Goal: Transaction & Acquisition: Purchase product/service

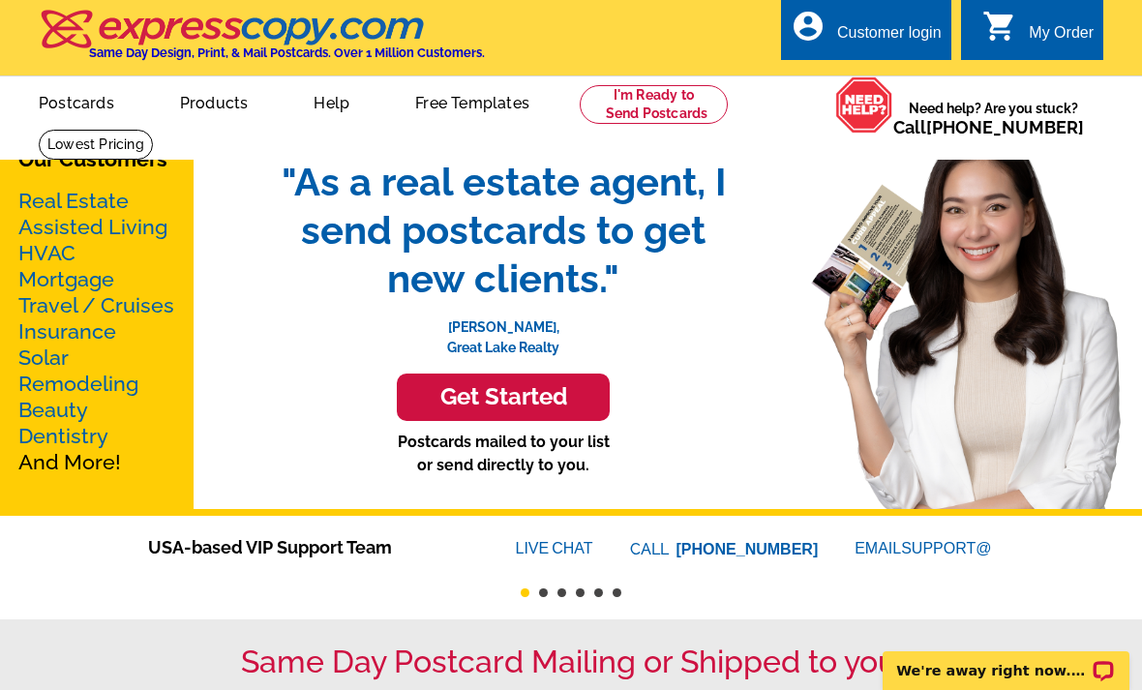
click at [108, 200] on link "Real Estate" at bounding box center [73, 201] width 110 height 24
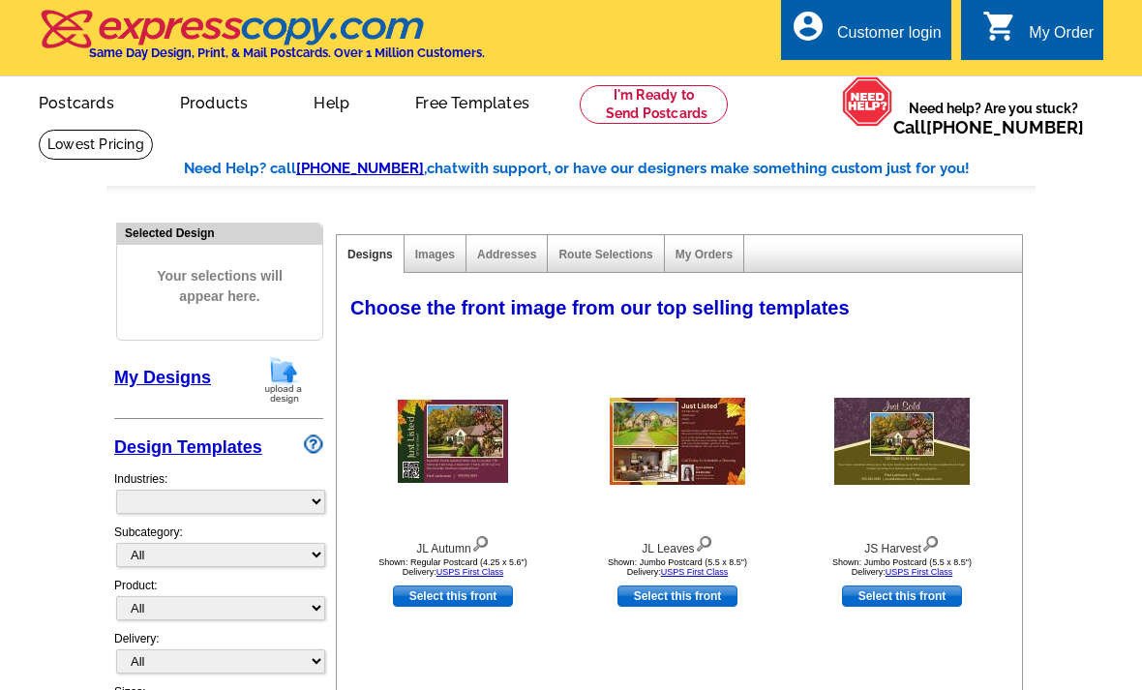
select select "785"
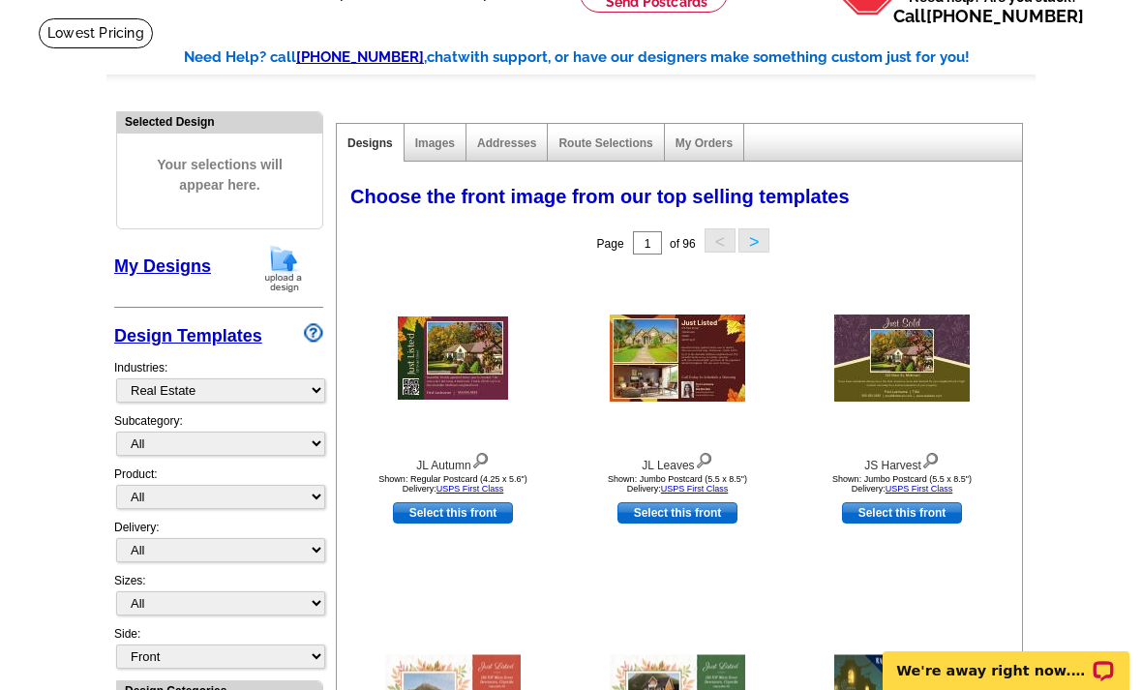
scroll to position [155, 0]
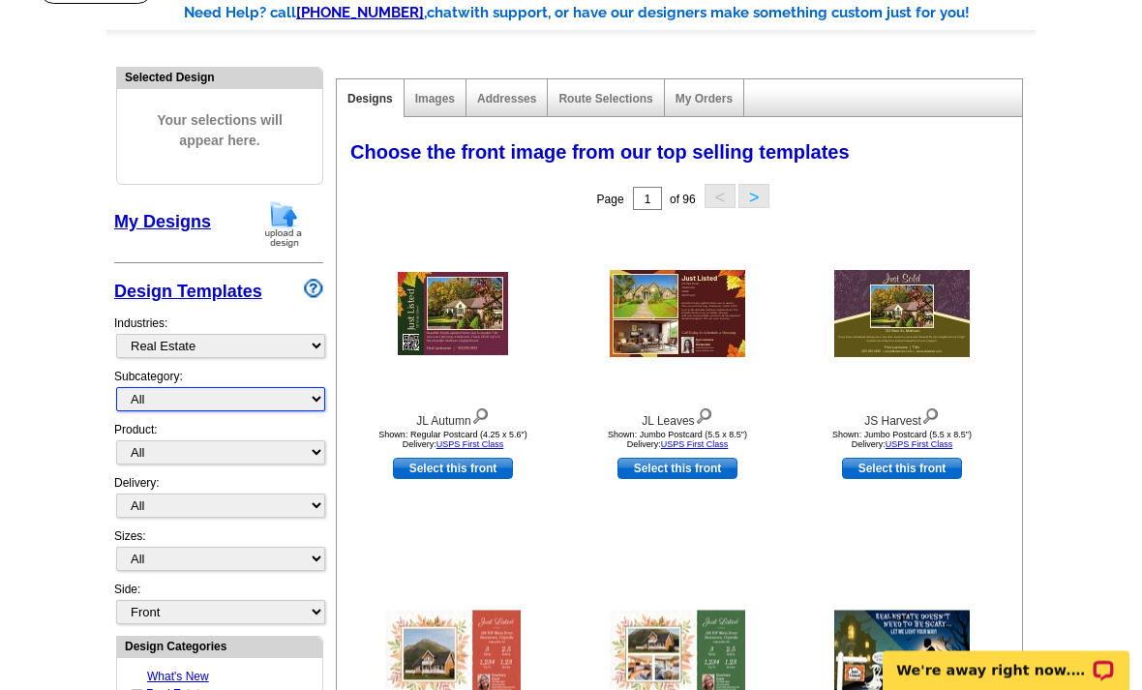
click at [237, 406] on select "All RE/MAX® Referrals Keller Williams® Berkshire Hathaway Home Services Century…" at bounding box center [220, 400] width 209 height 24
select select "807"
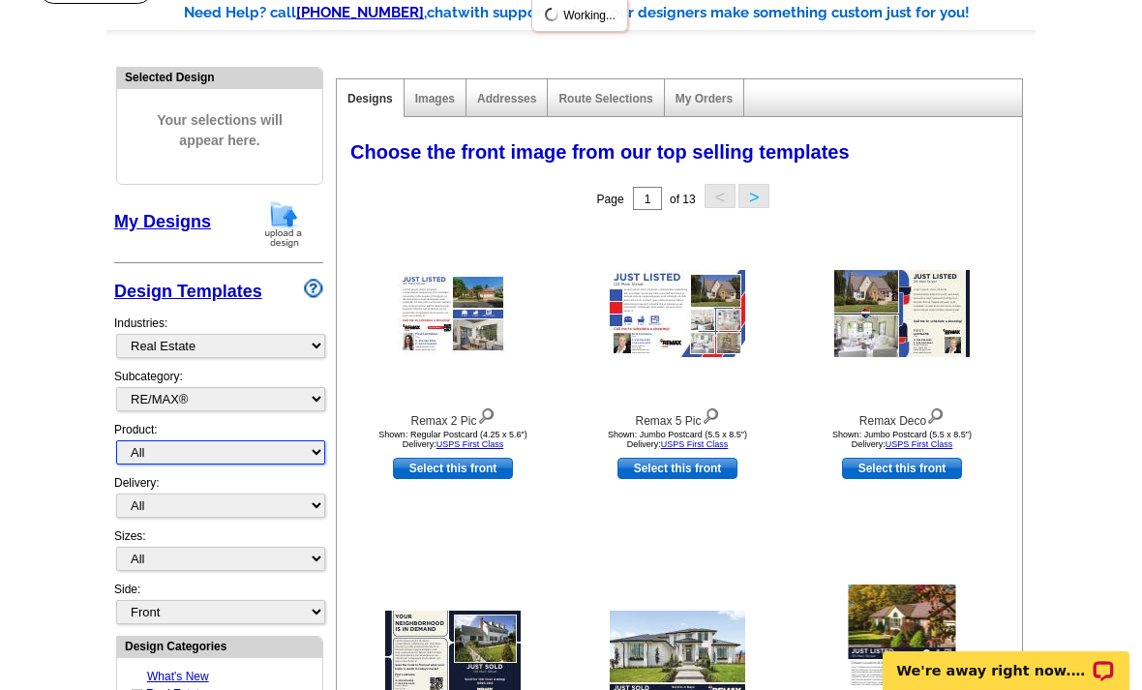
click at [214, 452] on select "All Postcards Letters and flyers Business Cards Door Hangers Greeting Cards" at bounding box center [220, 452] width 209 height 24
select select "3"
select select "5"
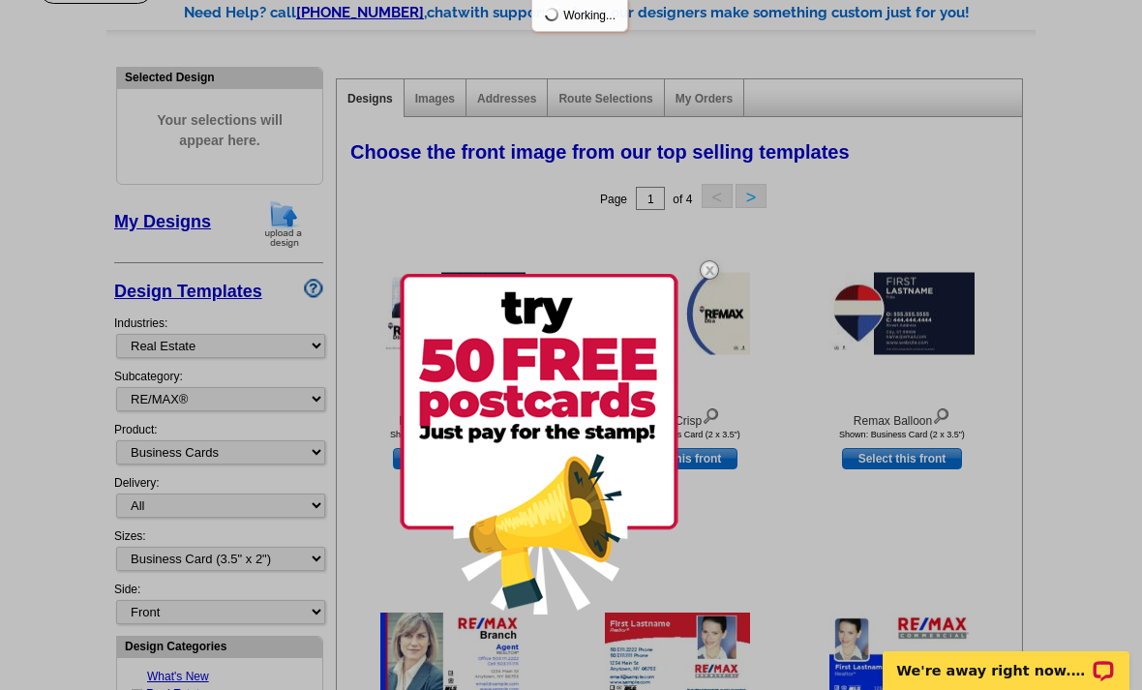
click at [703, 270] on img at bounding box center [710, 270] width 56 height 56
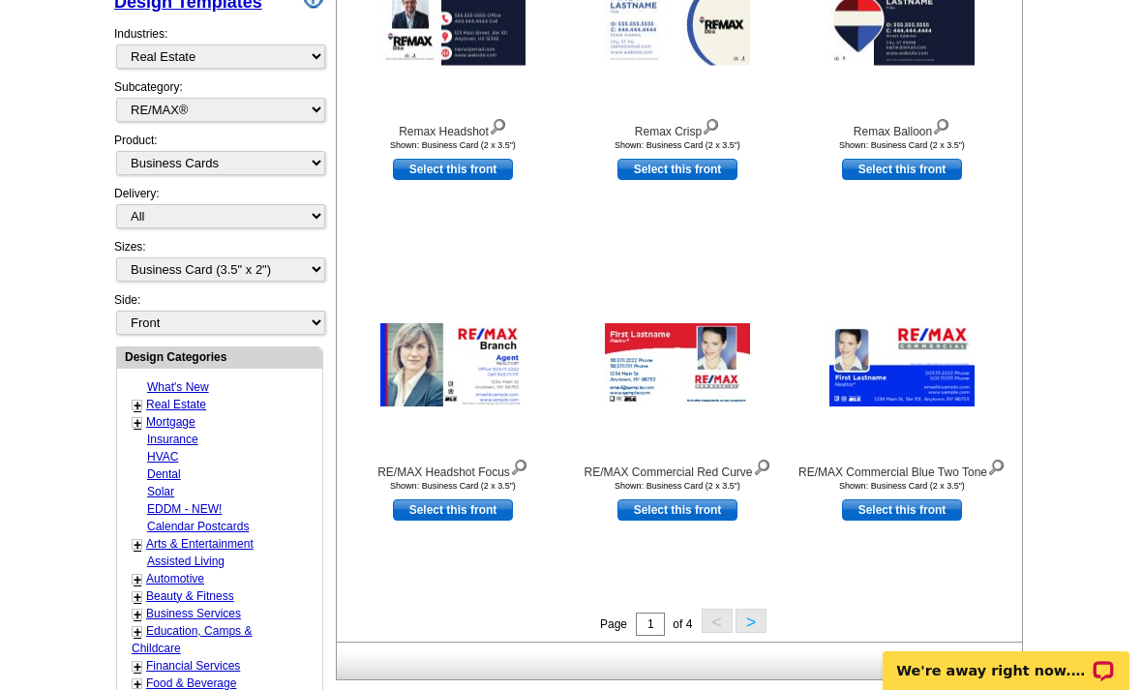
scroll to position [447, 0]
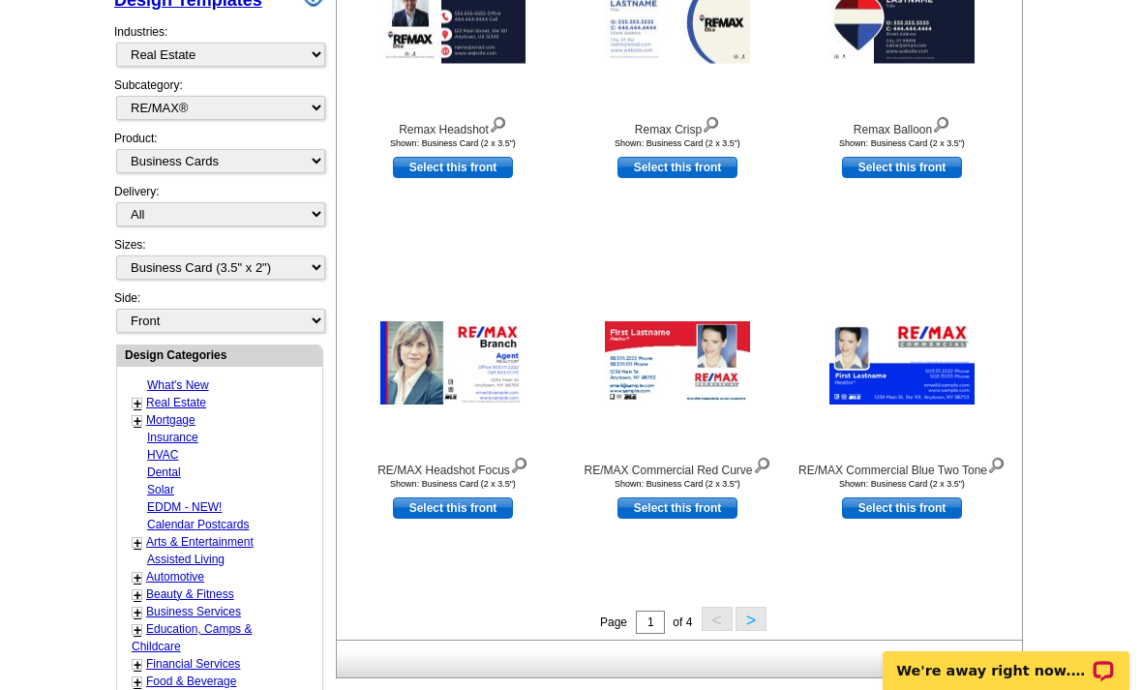
click at [747, 627] on button ">" at bounding box center [751, 619] width 31 height 24
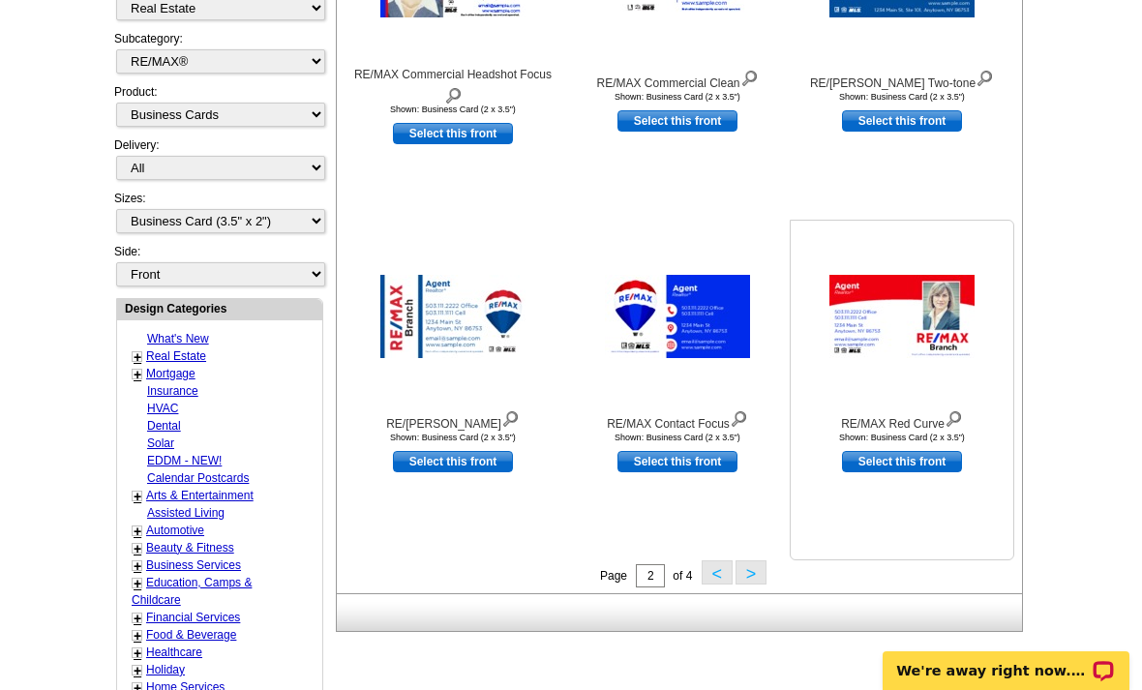
scroll to position [546, 0]
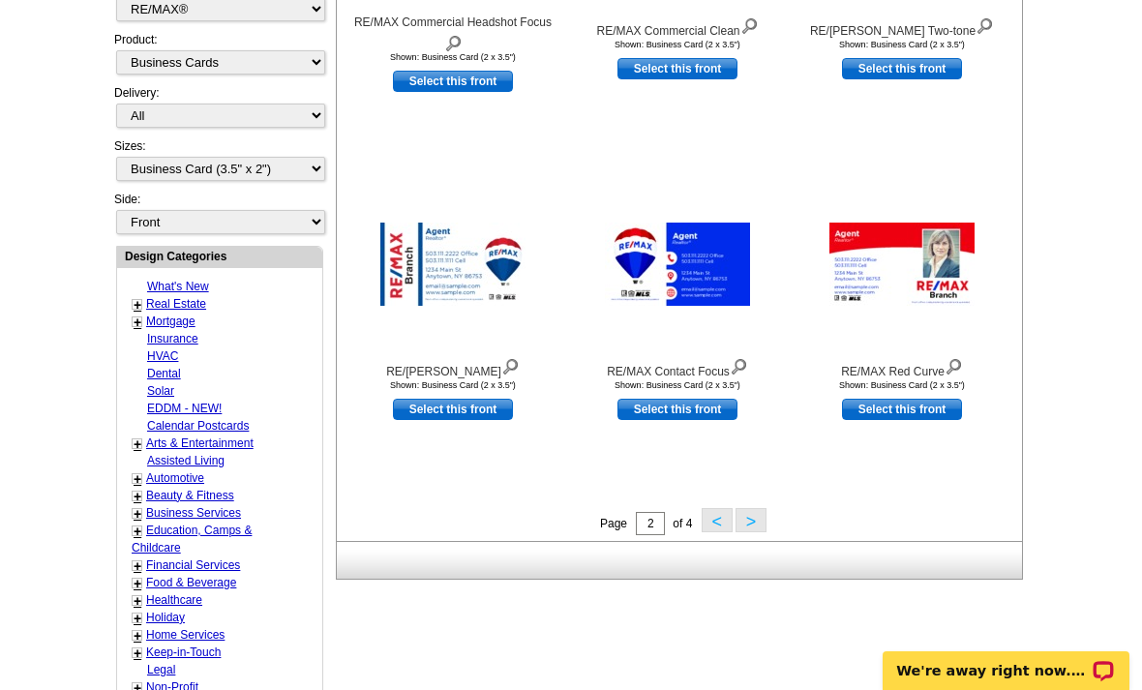
click at [753, 522] on button ">" at bounding box center [751, 520] width 31 height 24
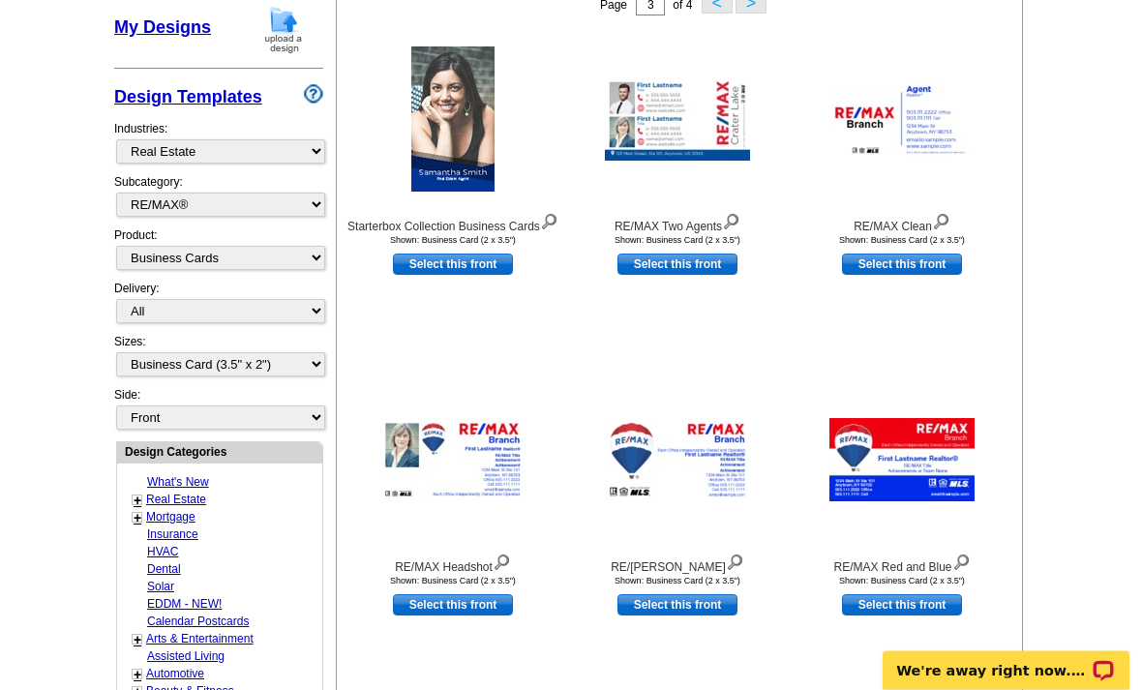
scroll to position [416, 0]
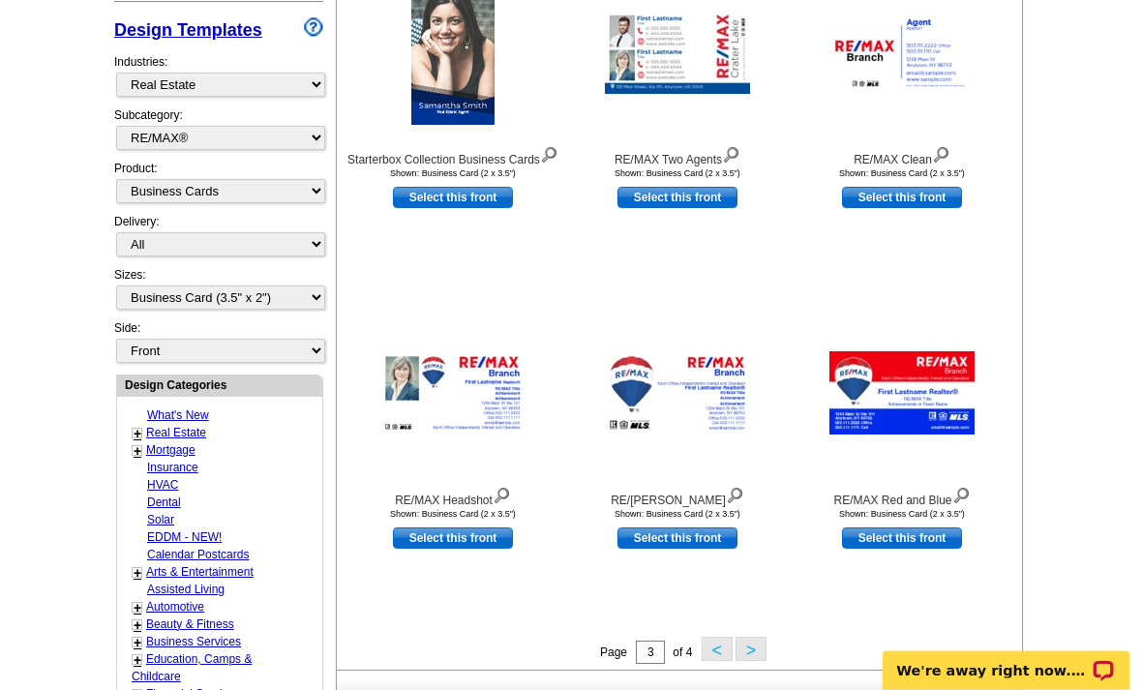
click at [754, 656] on button ">" at bounding box center [751, 650] width 31 height 24
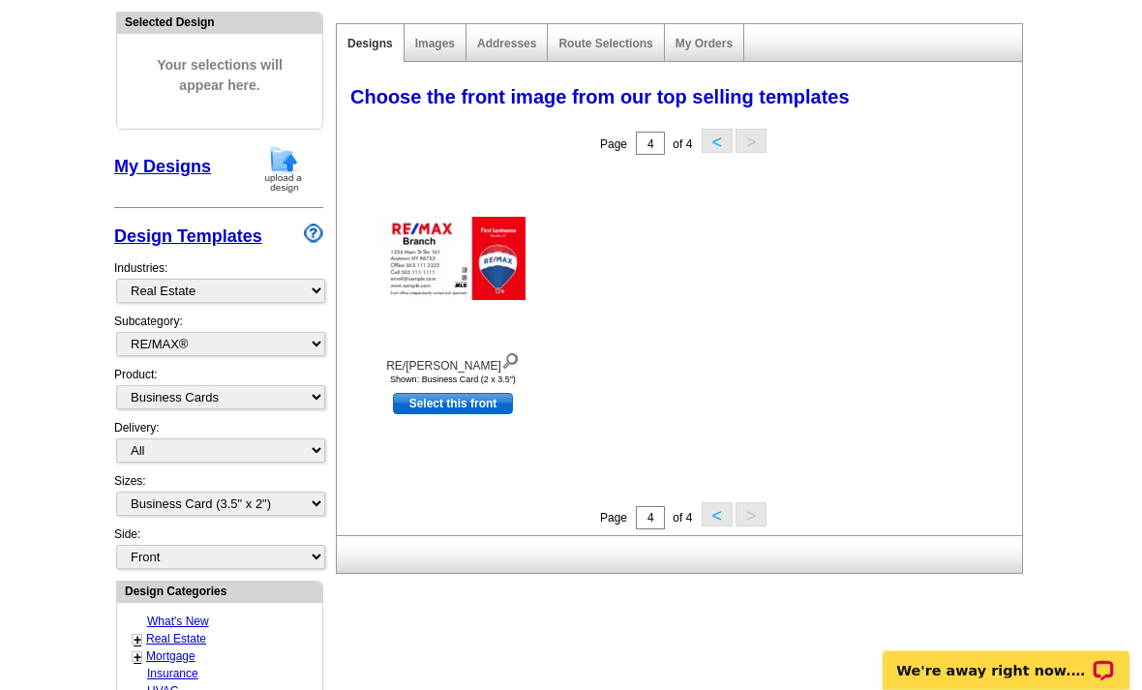
scroll to position [284, 0]
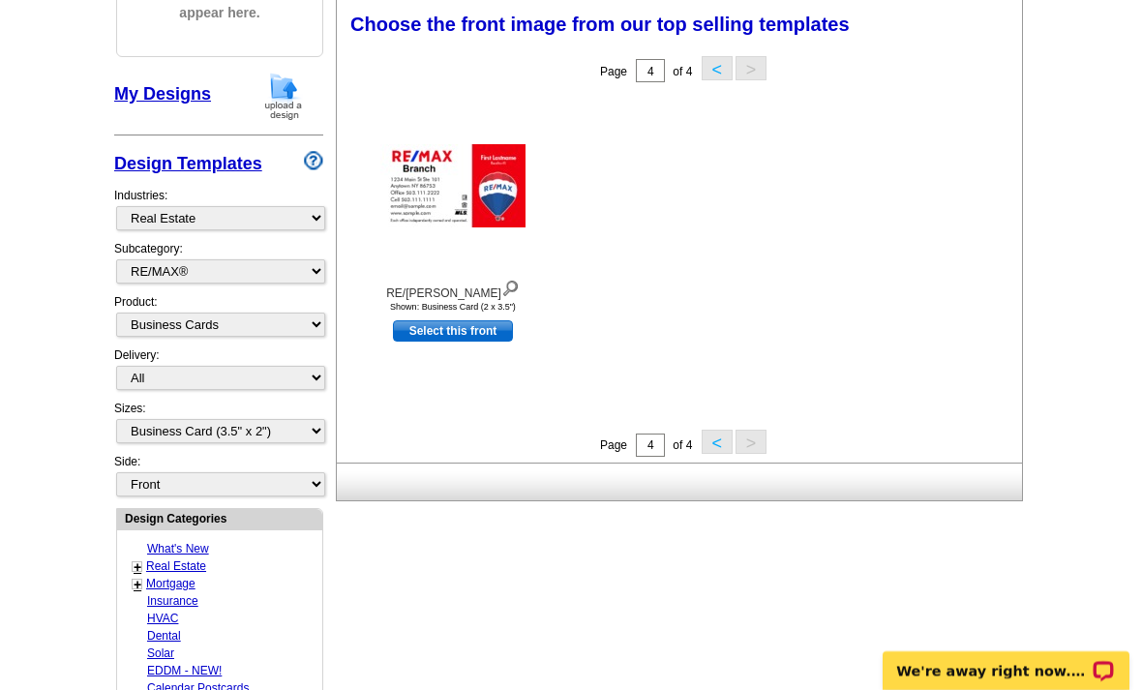
click at [723, 442] on button "<" at bounding box center [717, 442] width 31 height 24
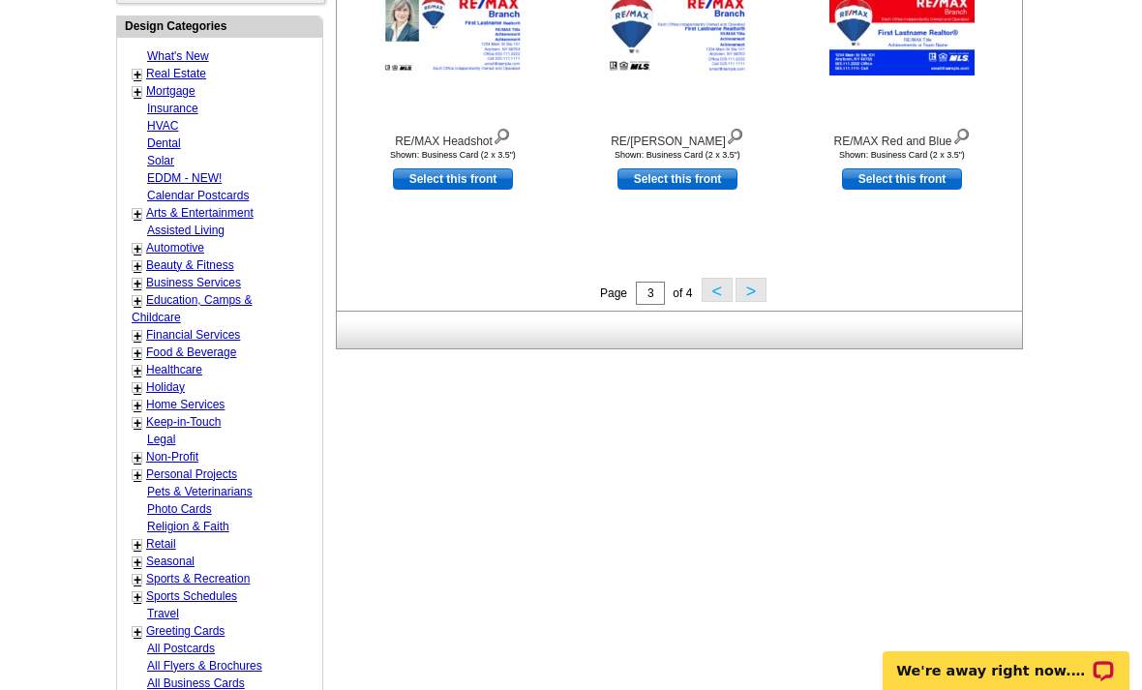
scroll to position [813, 0]
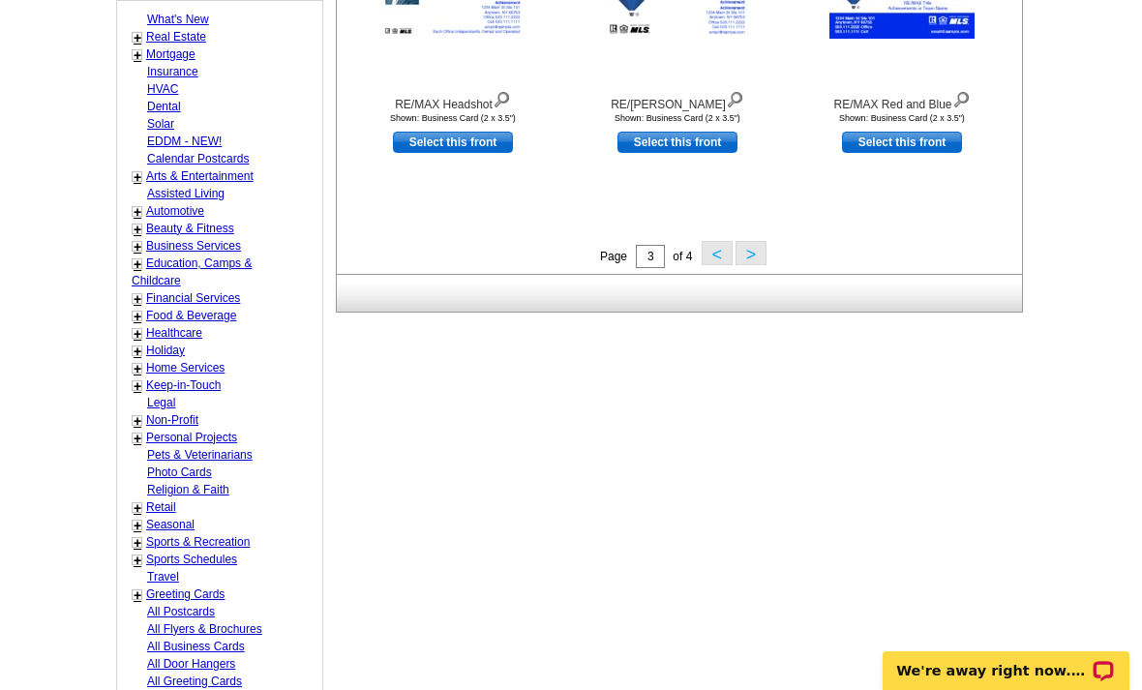
click at [706, 262] on button "<" at bounding box center [717, 253] width 31 height 24
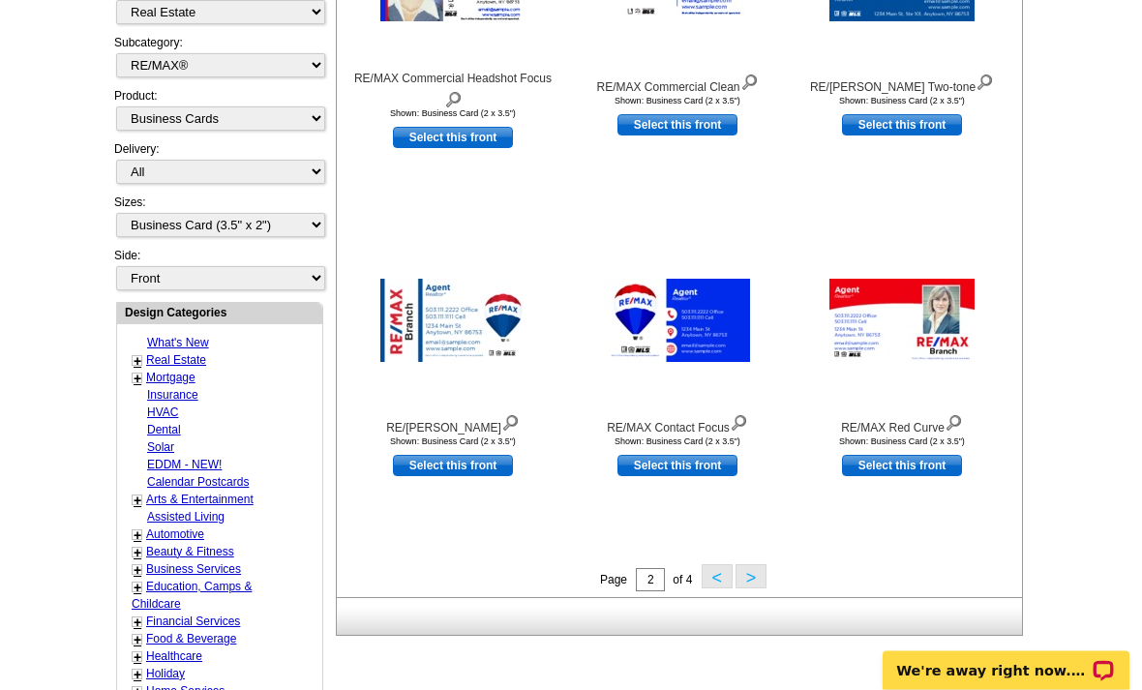
click at [718, 577] on button "<" at bounding box center [717, 577] width 31 height 24
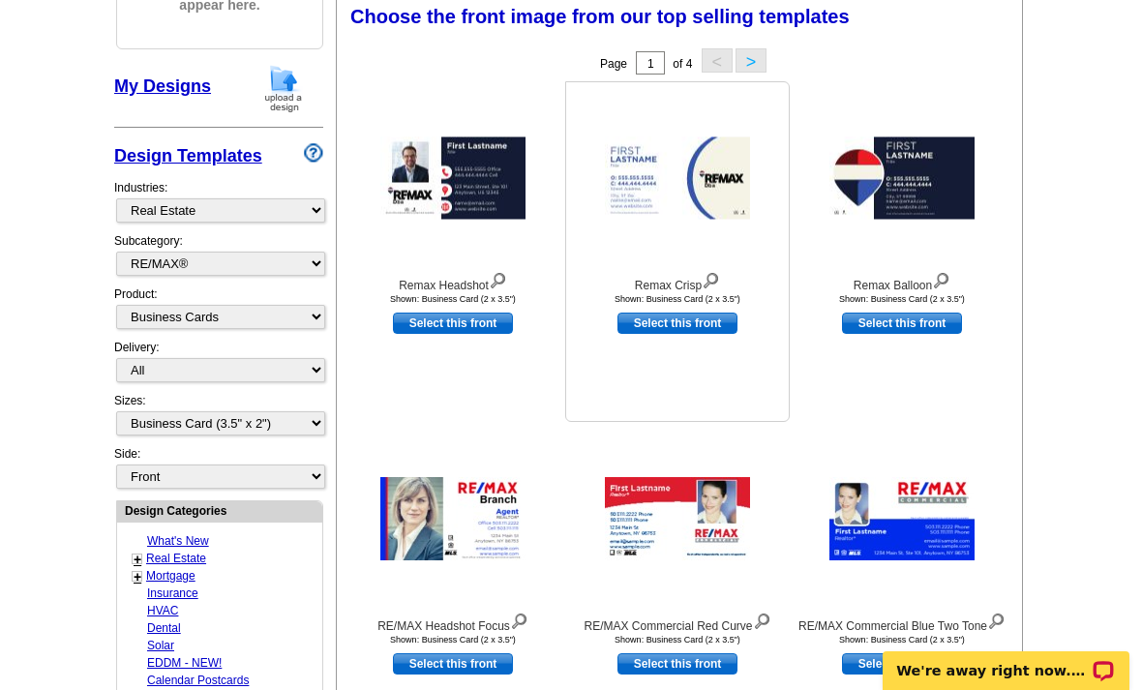
scroll to position [284, 0]
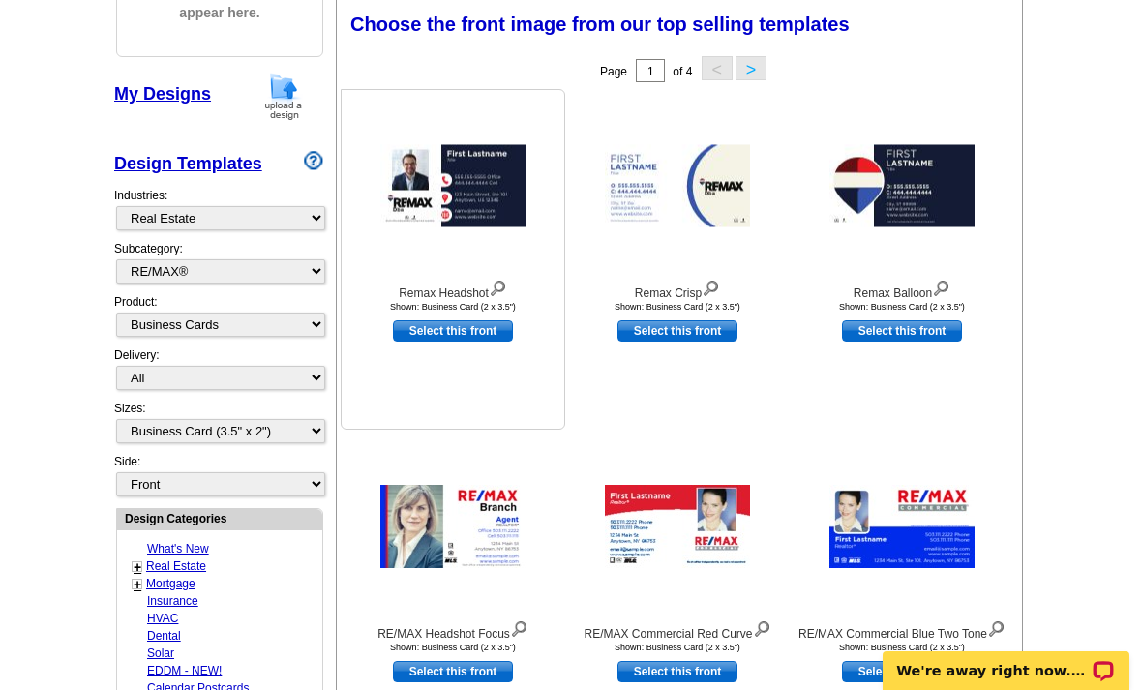
click at [500, 281] on img at bounding box center [498, 286] width 18 height 21
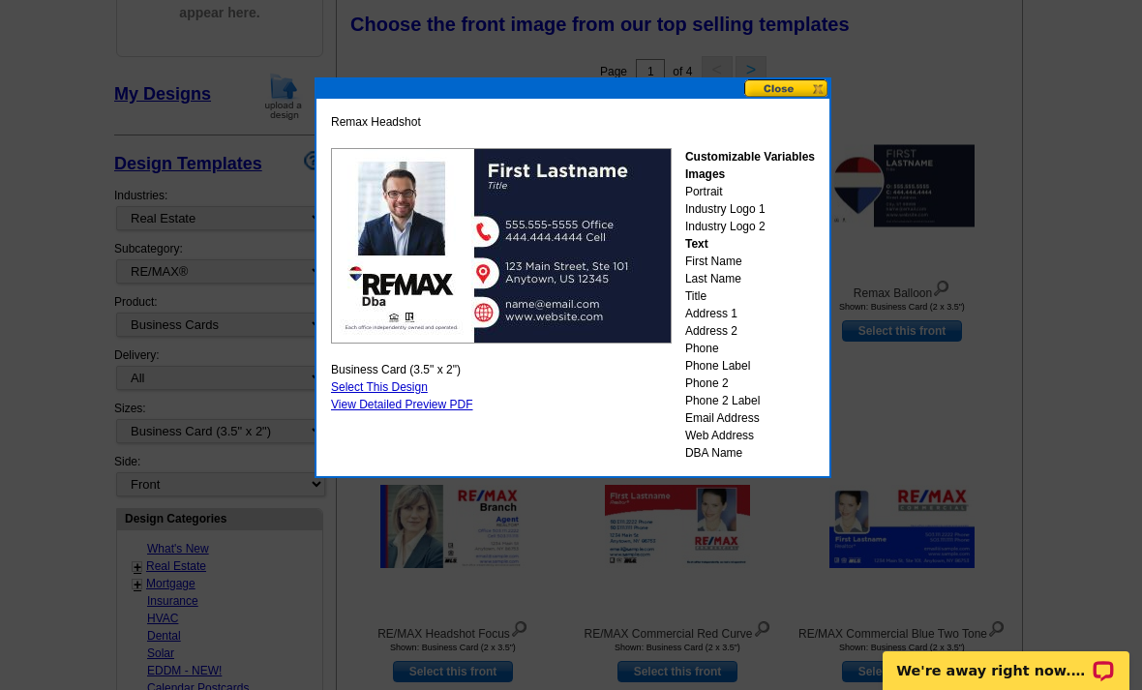
click at [821, 91] on button at bounding box center [786, 88] width 85 height 18
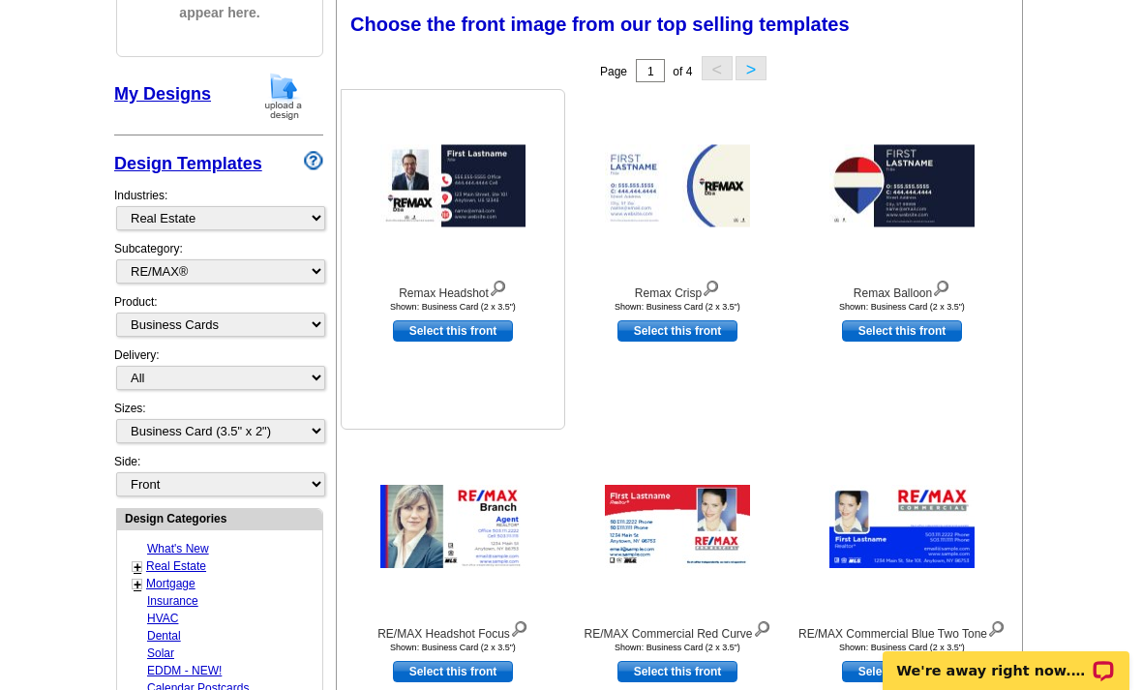
click at [449, 327] on link "Select this front" at bounding box center [453, 330] width 120 height 21
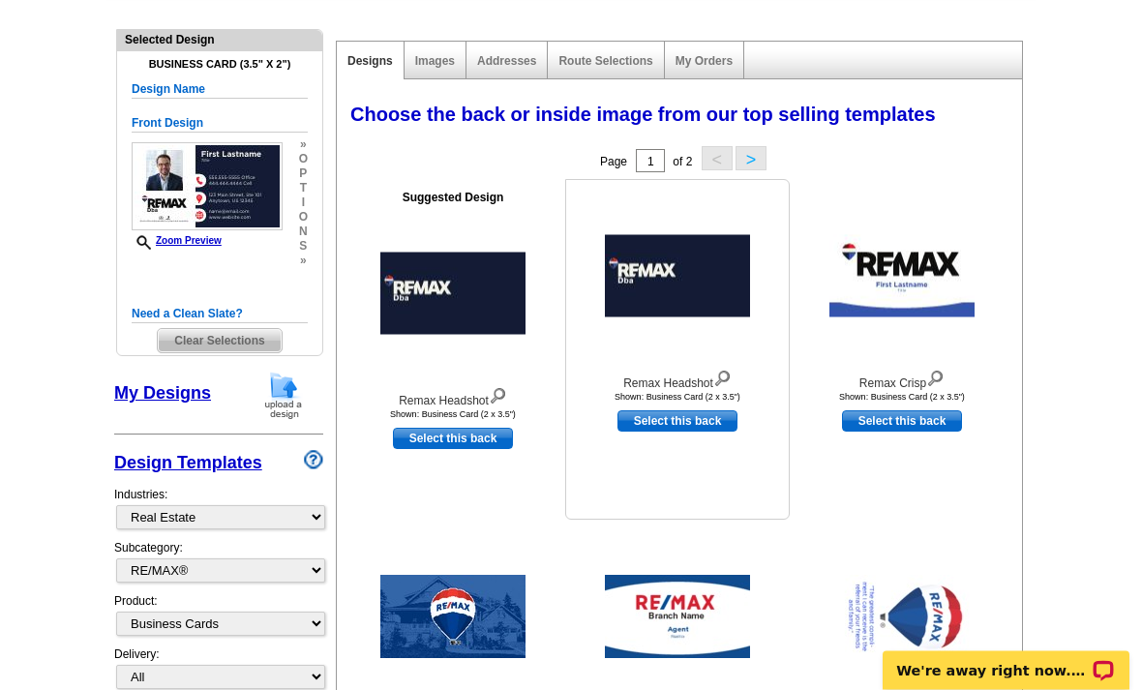
scroll to position [191, 0]
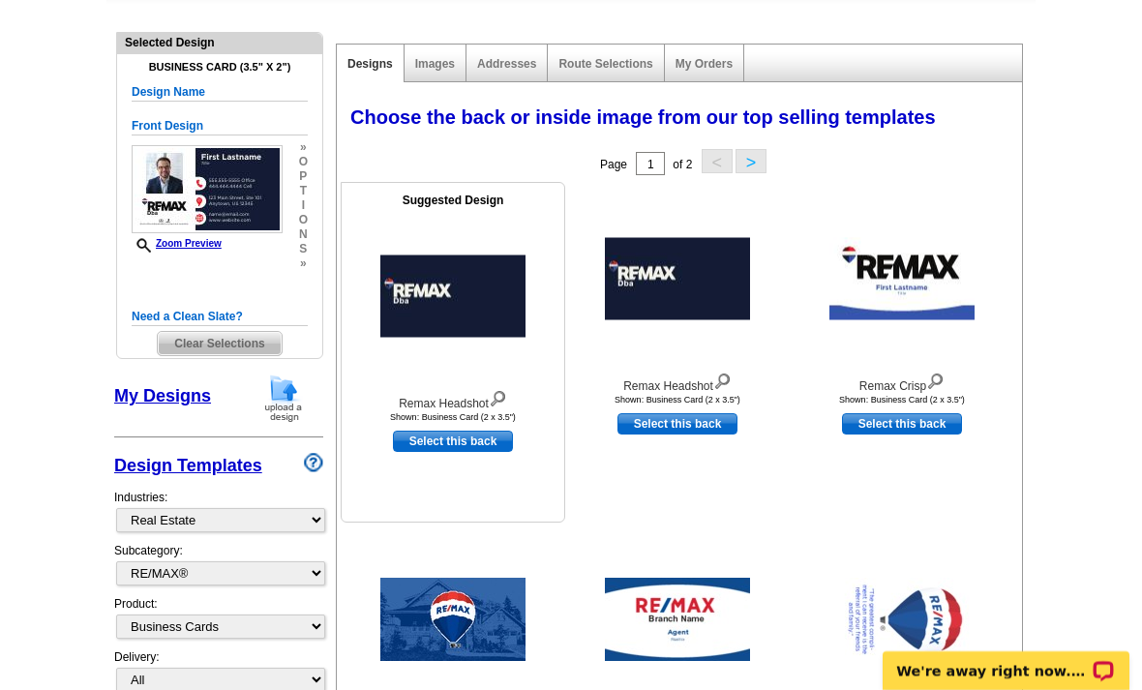
click at [468, 289] on img at bounding box center [452, 297] width 145 height 82
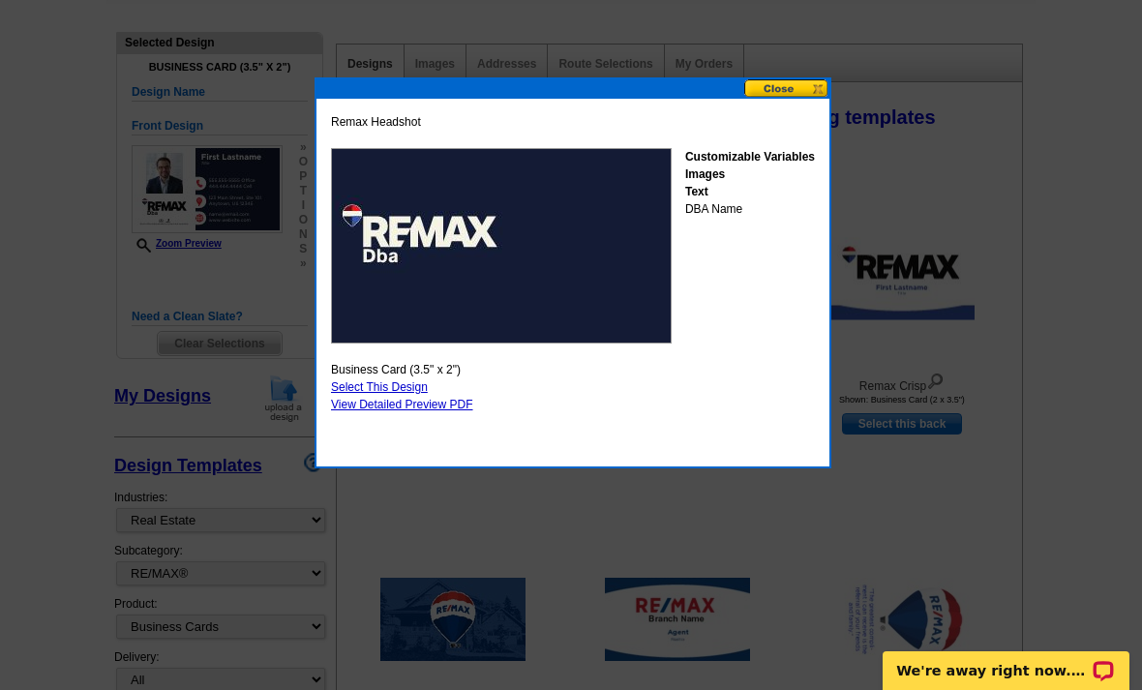
click at [794, 91] on button at bounding box center [786, 88] width 85 height 18
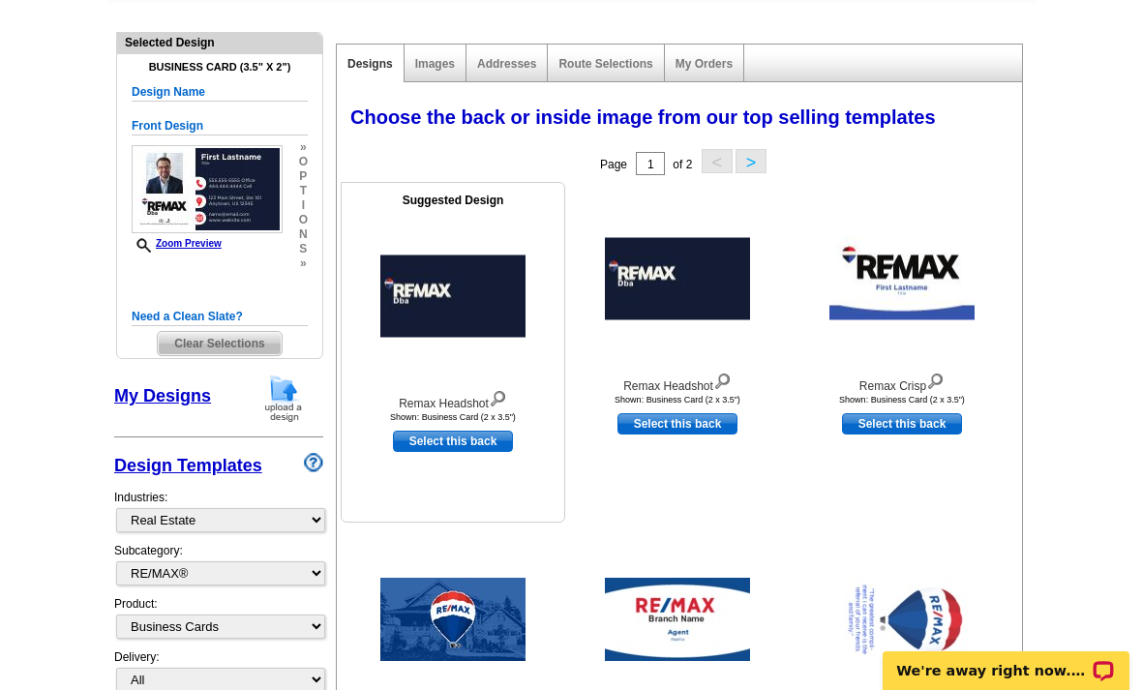
click at [455, 445] on link "Select this back" at bounding box center [453, 441] width 120 height 21
select select "front"
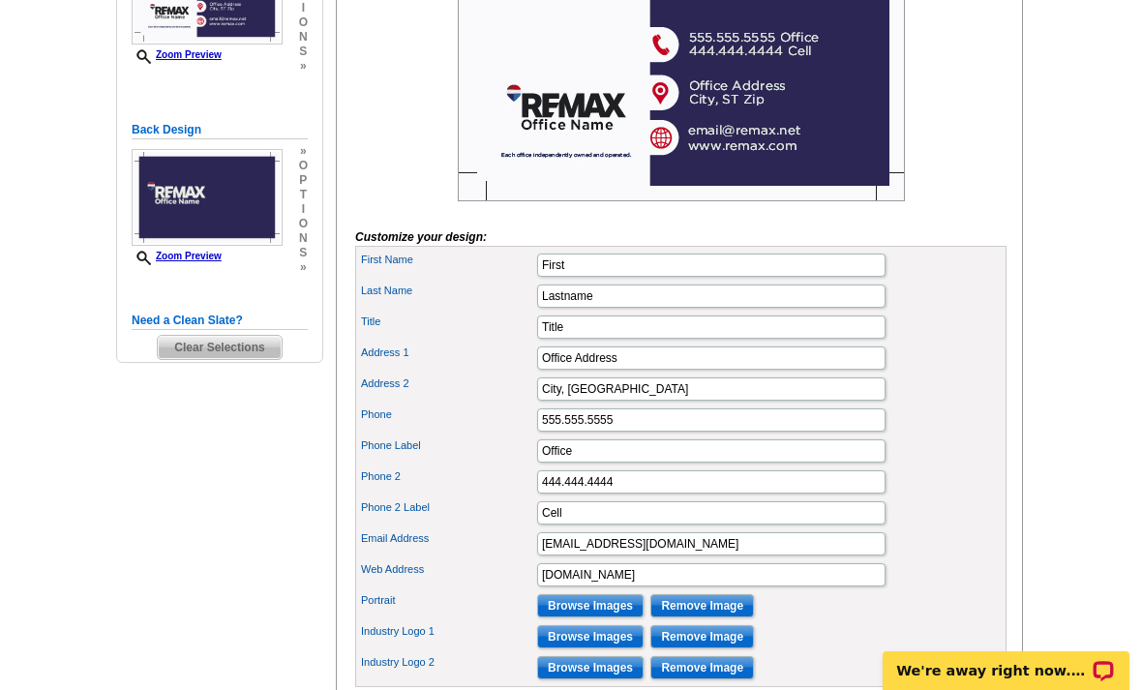
scroll to position [423, 0]
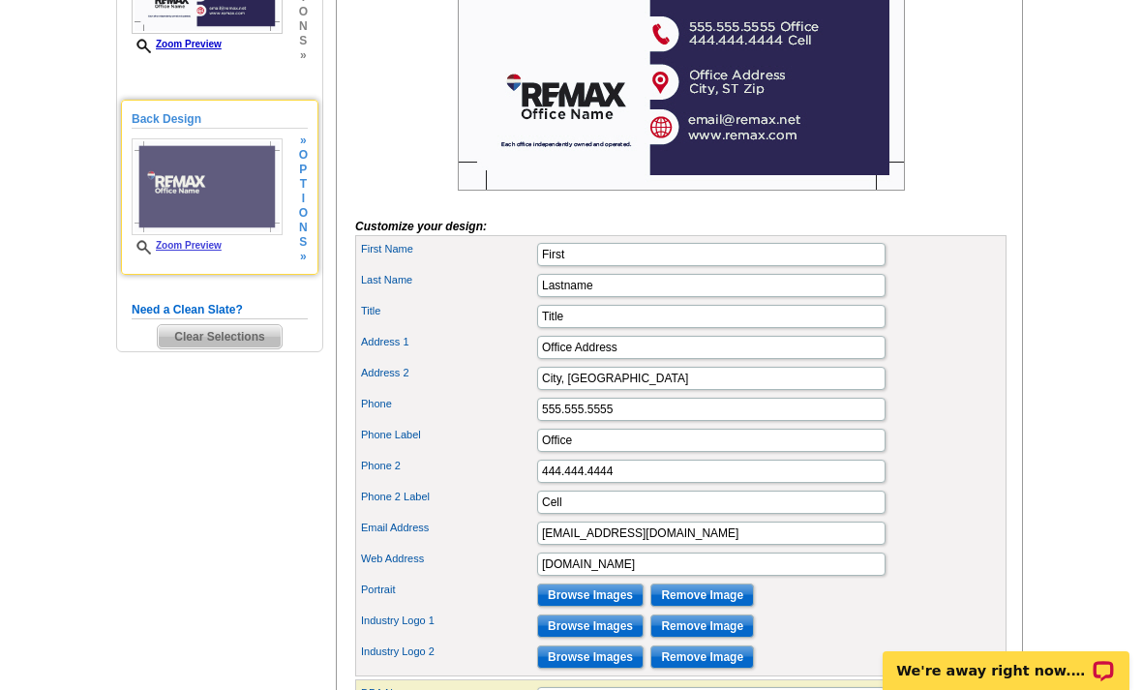
click at [166, 193] on img at bounding box center [207, 186] width 151 height 97
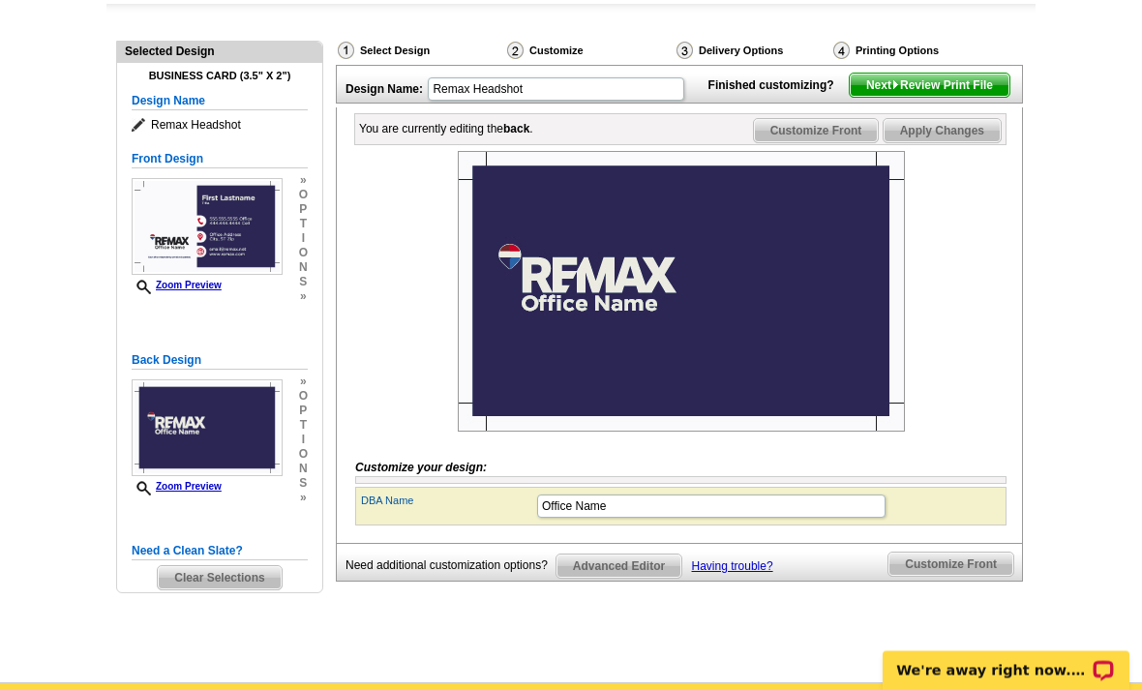
click at [563, 318] on img at bounding box center [681, 292] width 447 height 281
click at [563, 318] on img at bounding box center [681, 291] width 447 height 281
click at [797, 142] on span "Customize Front" at bounding box center [816, 130] width 125 height 23
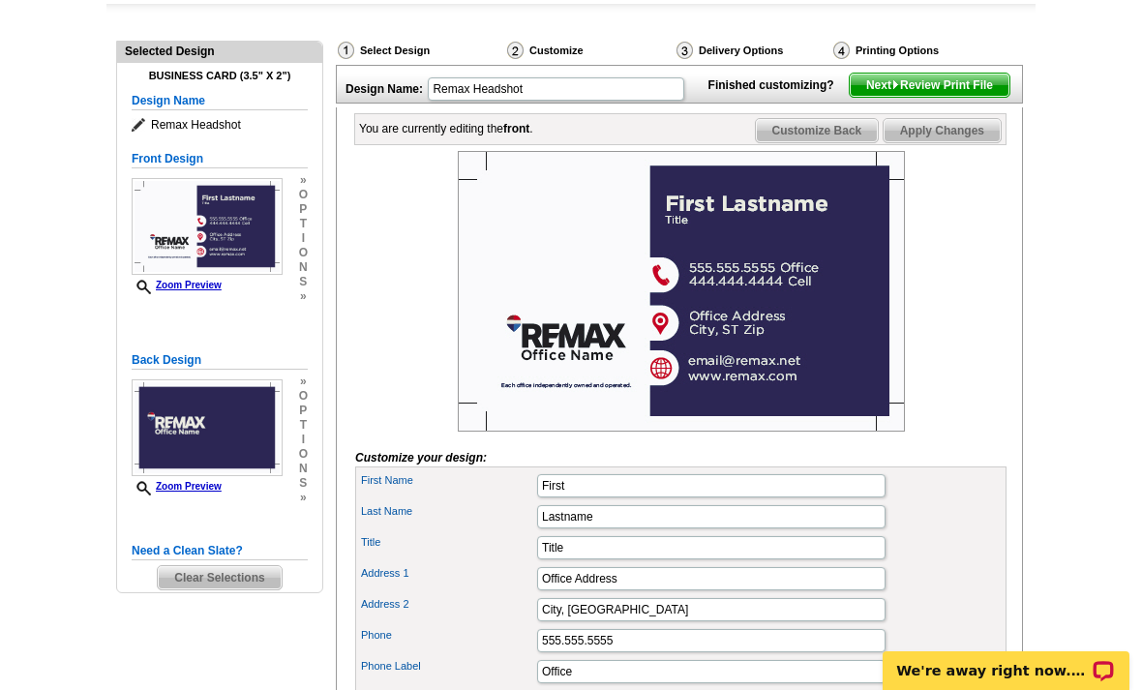
click at [818, 142] on span "Customize Back" at bounding box center [817, 130] width 123 height 23
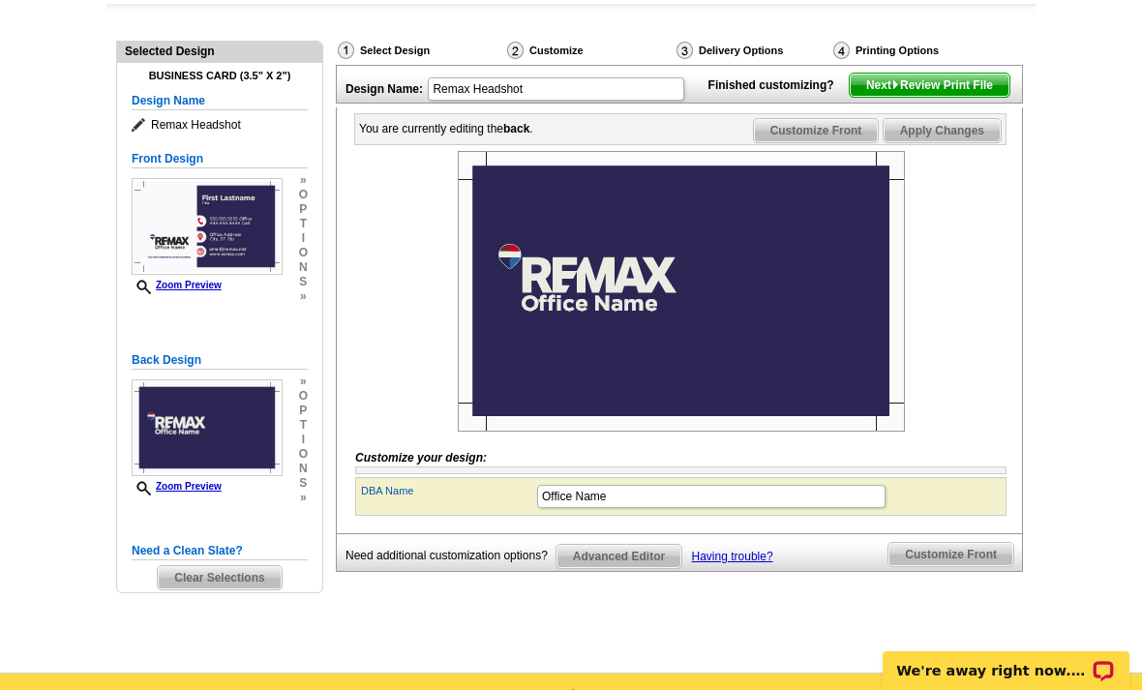
click at [818, 142] on span "Customize Front" at bounding box center [816, 130] width 125 height 23
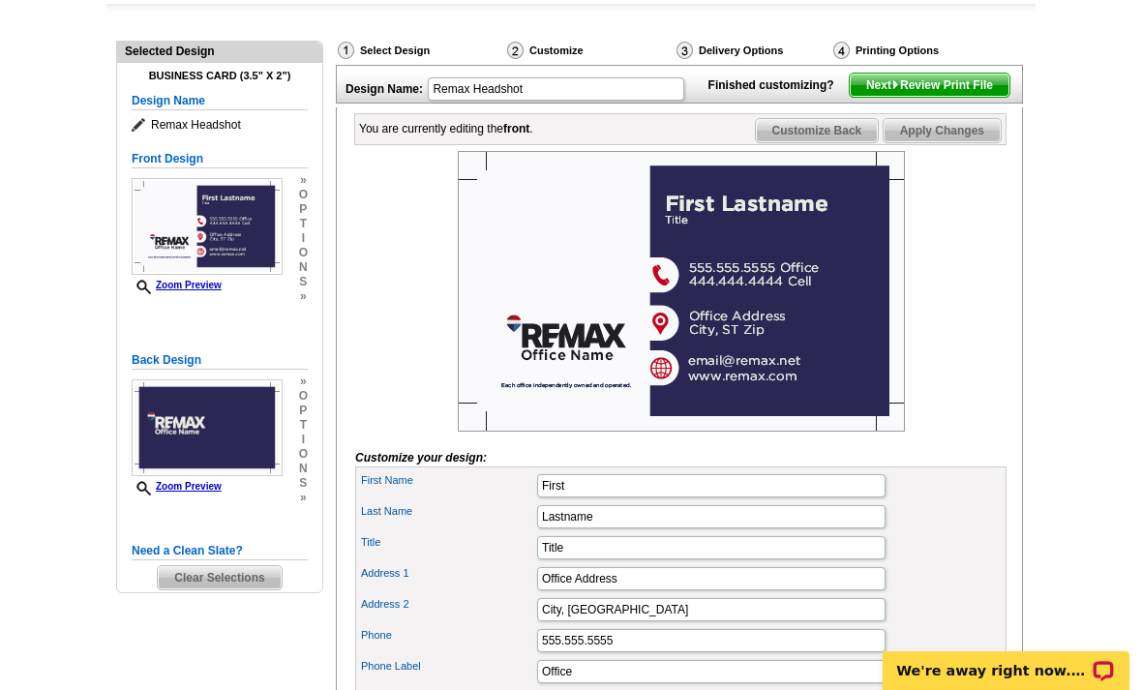
click at [838, 142] on span "Customize Back" at bounding box center [817, 130] width 123 height 23
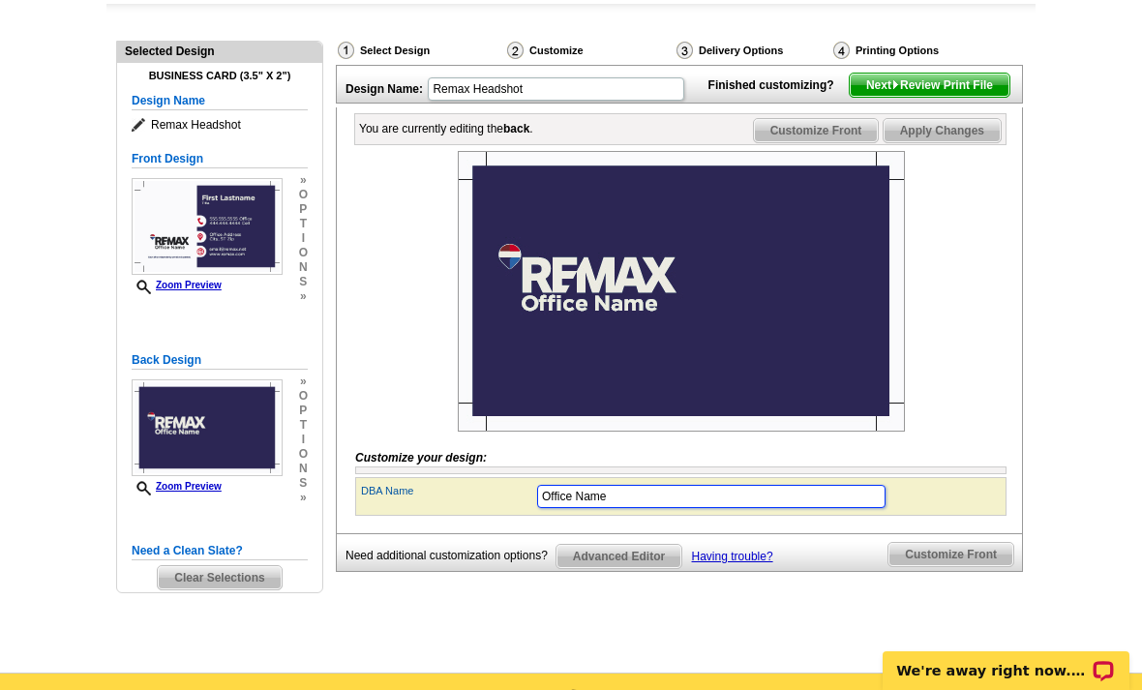
click at [607, 508] on input "Office Name" at bounding box center [711, 496] width 349 height 23
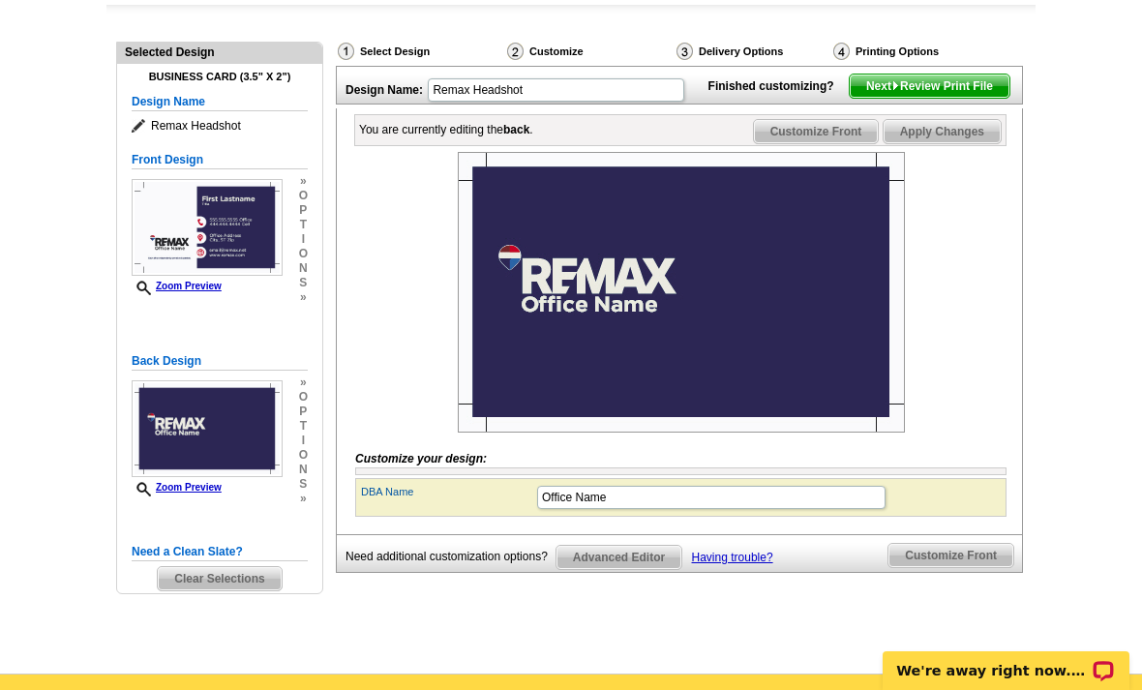
click at [936, 567] on span "Customize Front" at bounding box center [951, 555] width 125 height 23
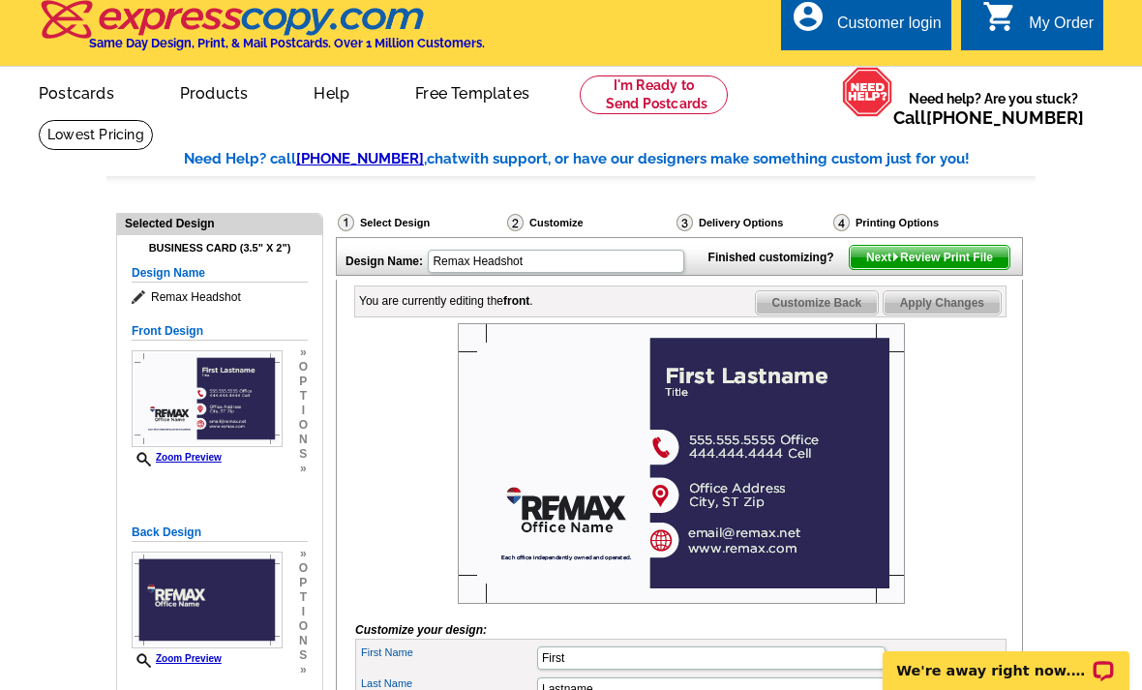
scroll to position [0, 0]
